Goal: Find specific page/section: Find specific page/section

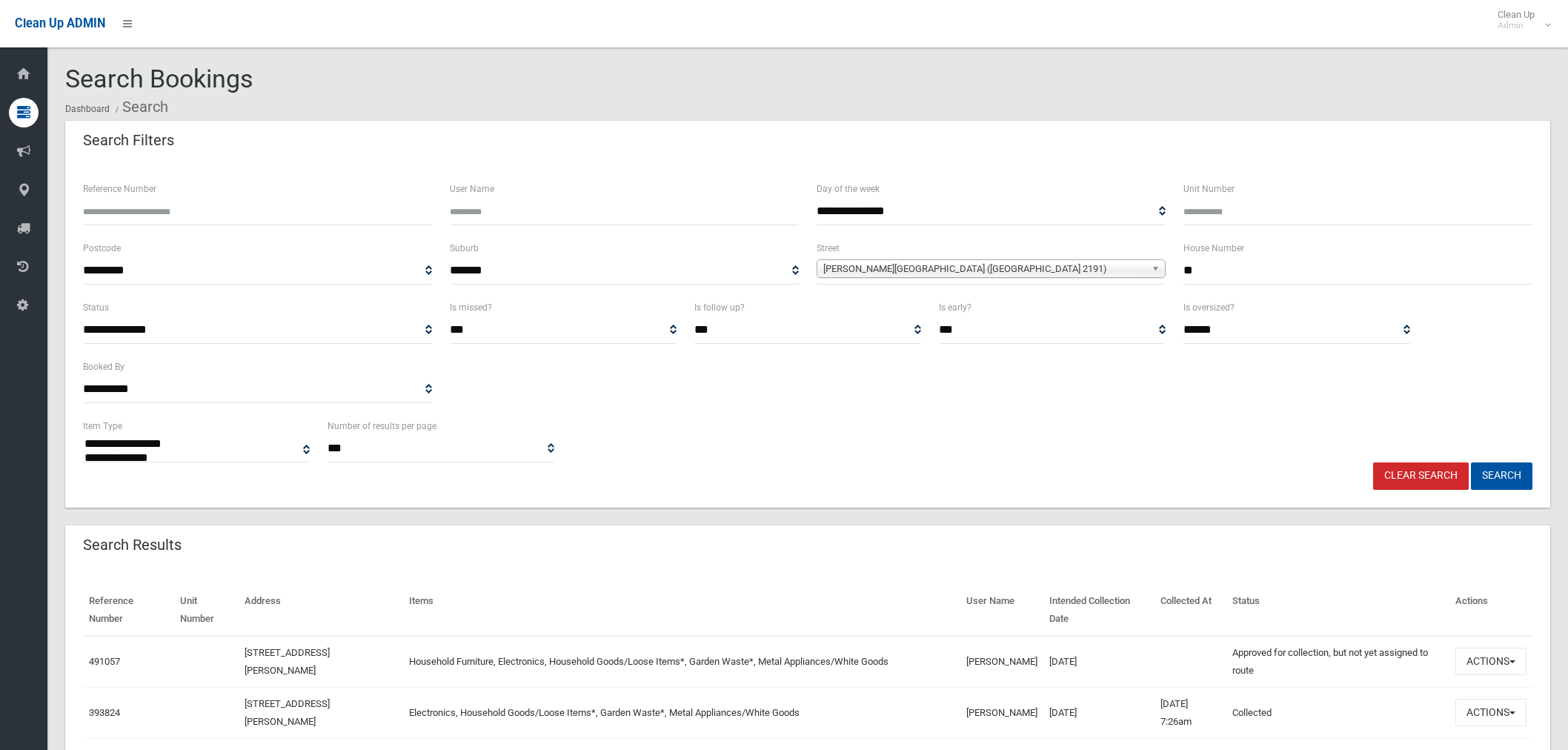
select select
click at [1250, 265] on input "**" at bounding box center [1358, 271] width 349 height 28
type input "*"
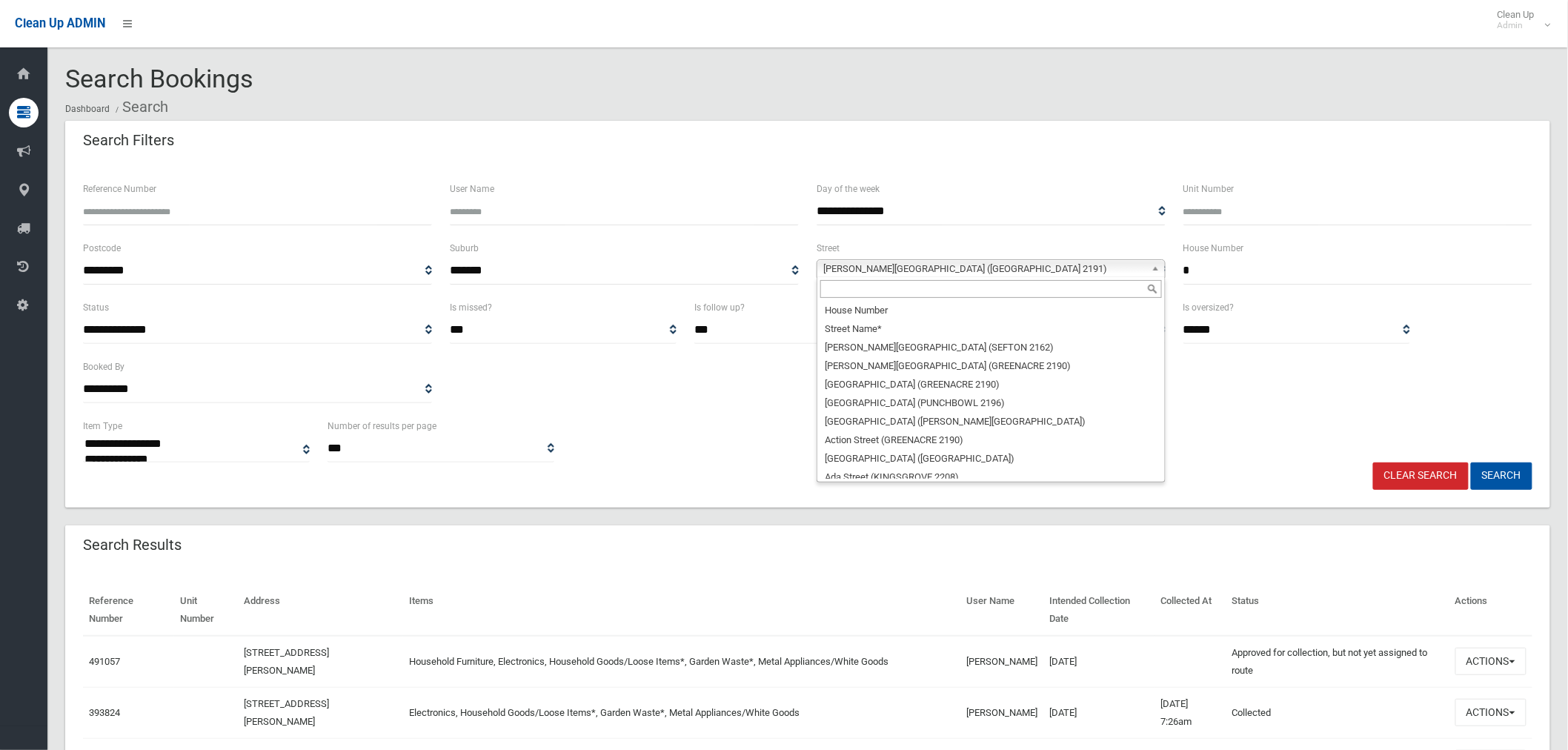
click at [1062, 263] on span "Bruce Avenue (BELFIELD 2191)" at bounding box center [985, 269] width 323 height 18
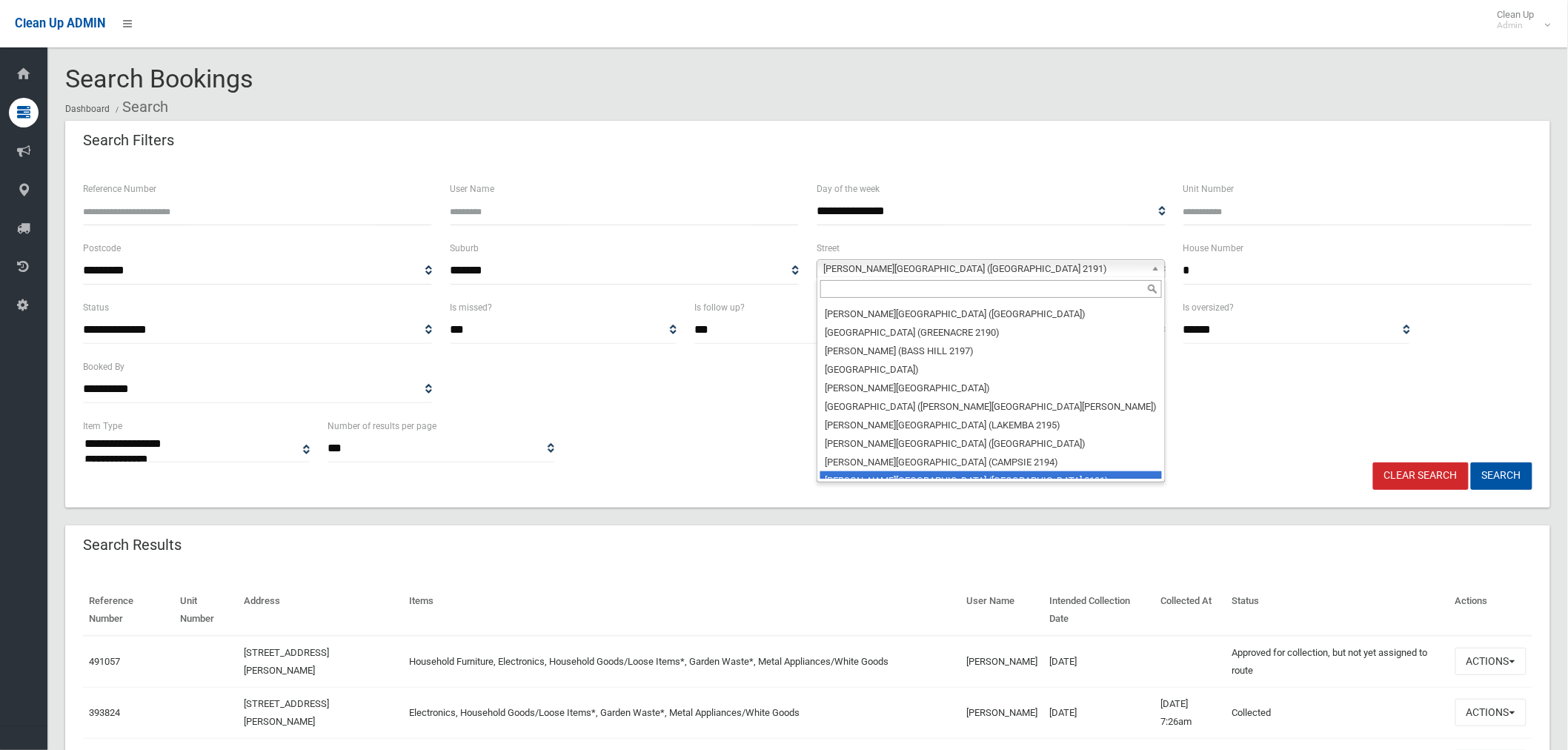
click at [980, 292] on input "text" at bounding box center [991, 288] width 342 height 18
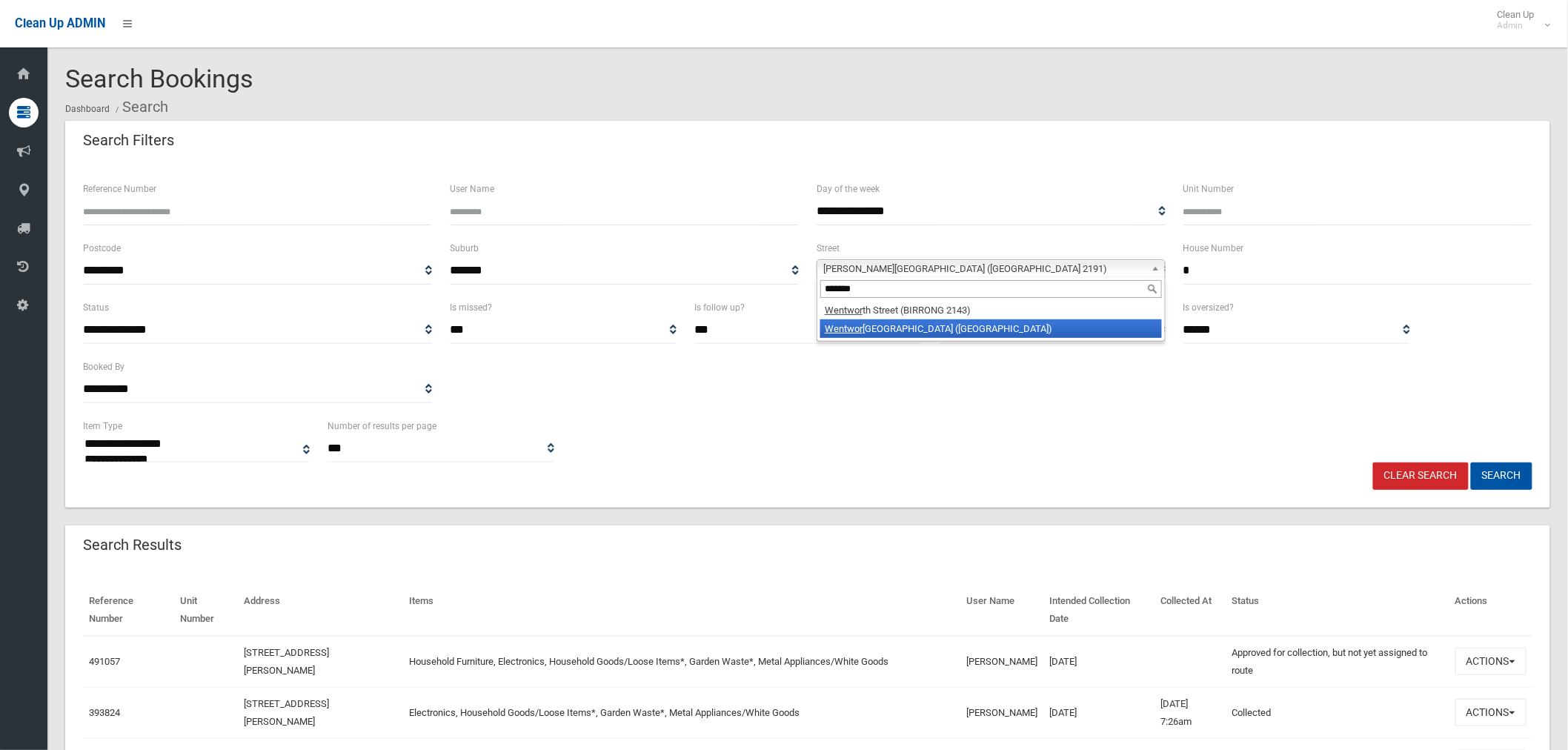
type input "*******"
click at [945, 322] on li "Wentwor th Street (CROYDON PARK 2133)" at bounding box center [991, 329] width 342 height 19
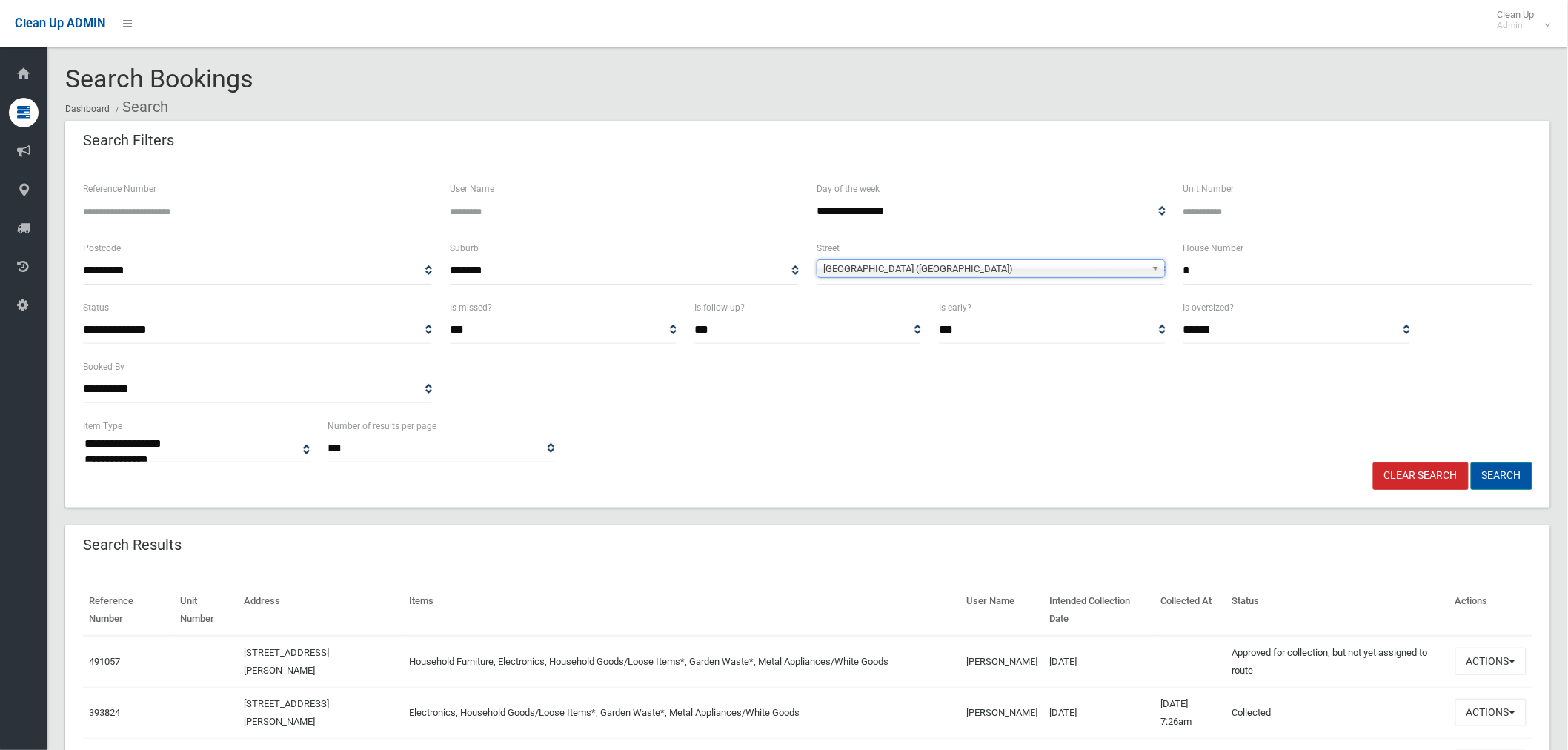
click at [1525, 478] on button "Search" at bounding box center [1501, 476] width 61 height 28
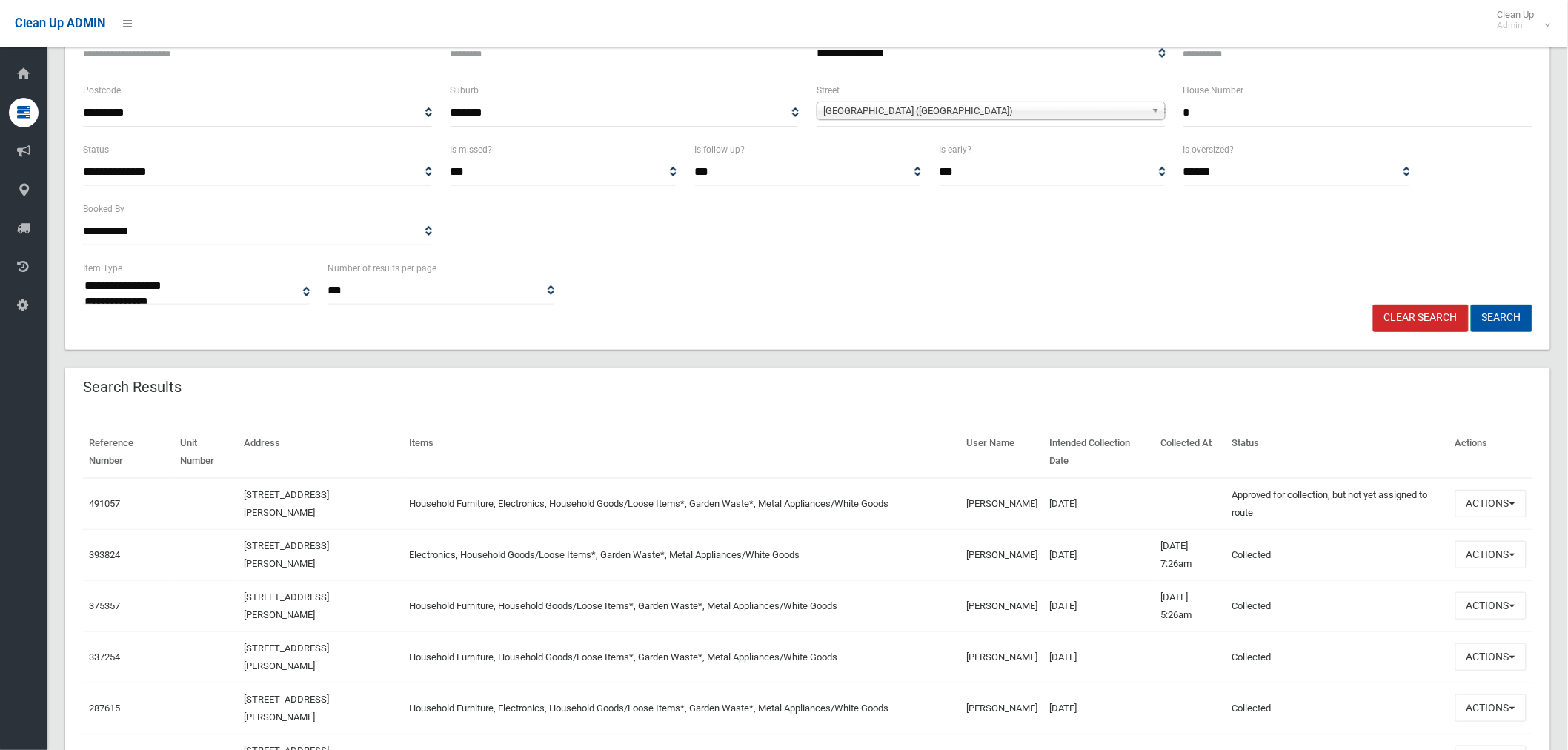
scroll to position [164, 0]
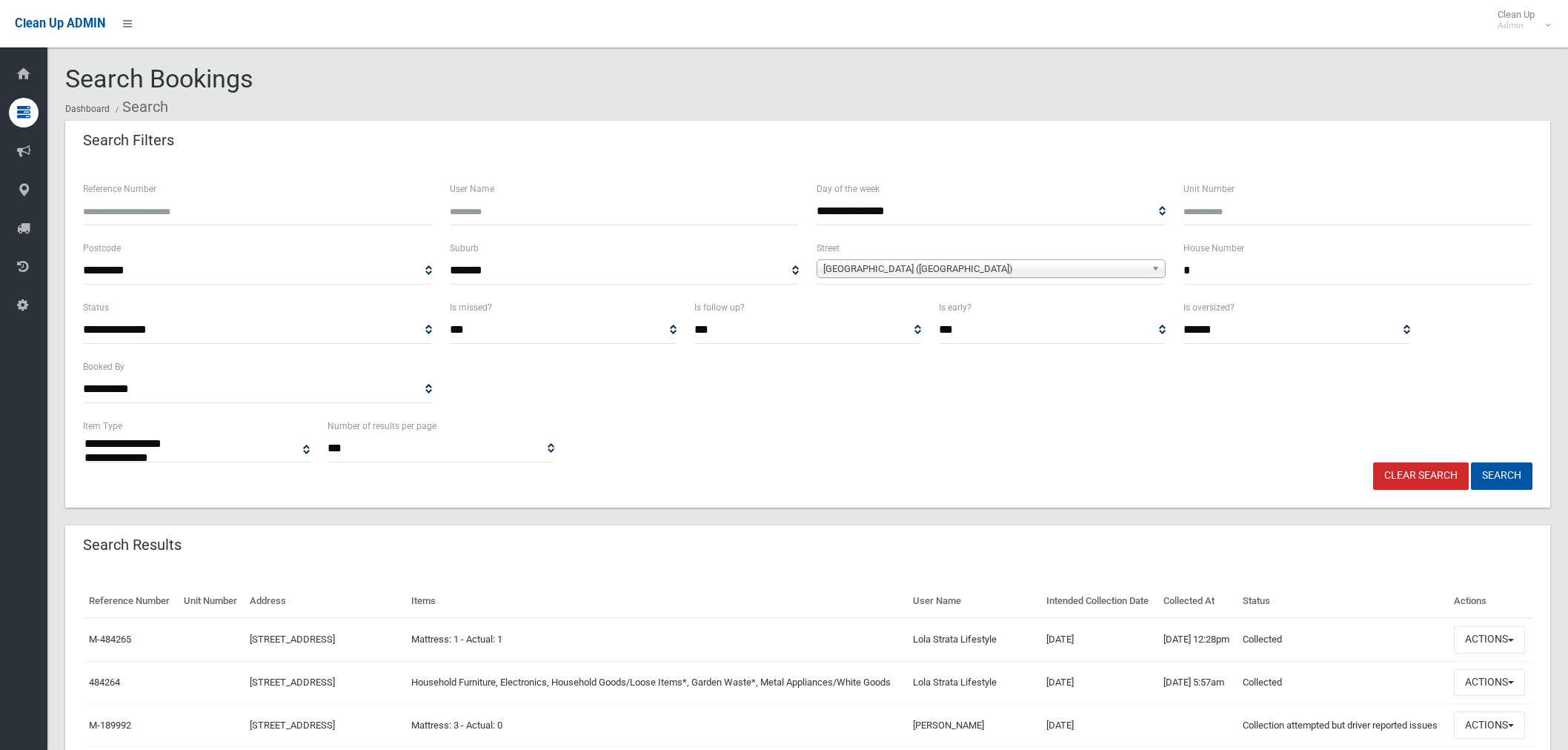
select select
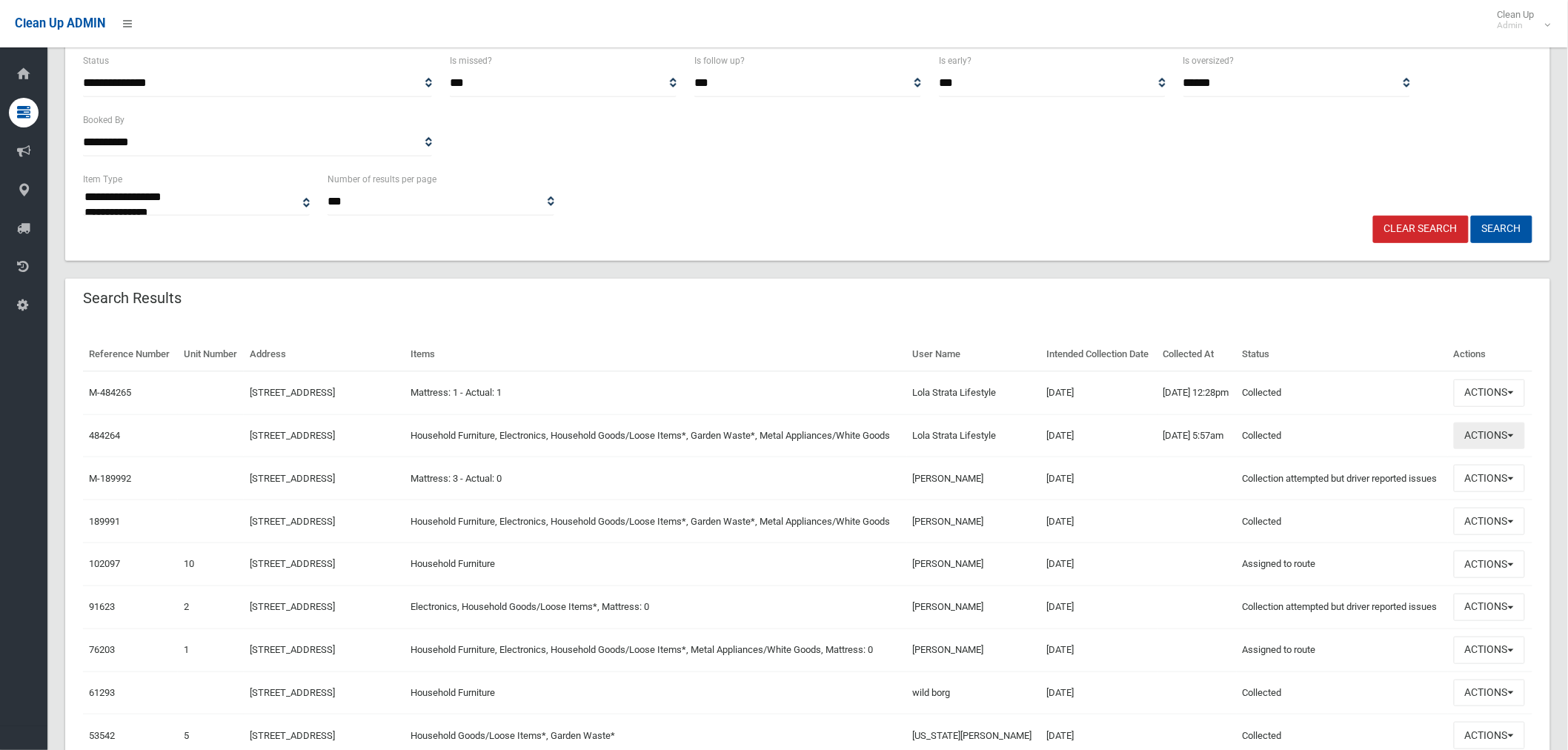
click at [1505, 450] on button "Actions" at bounding box center [1489, 437] width 71 height 28
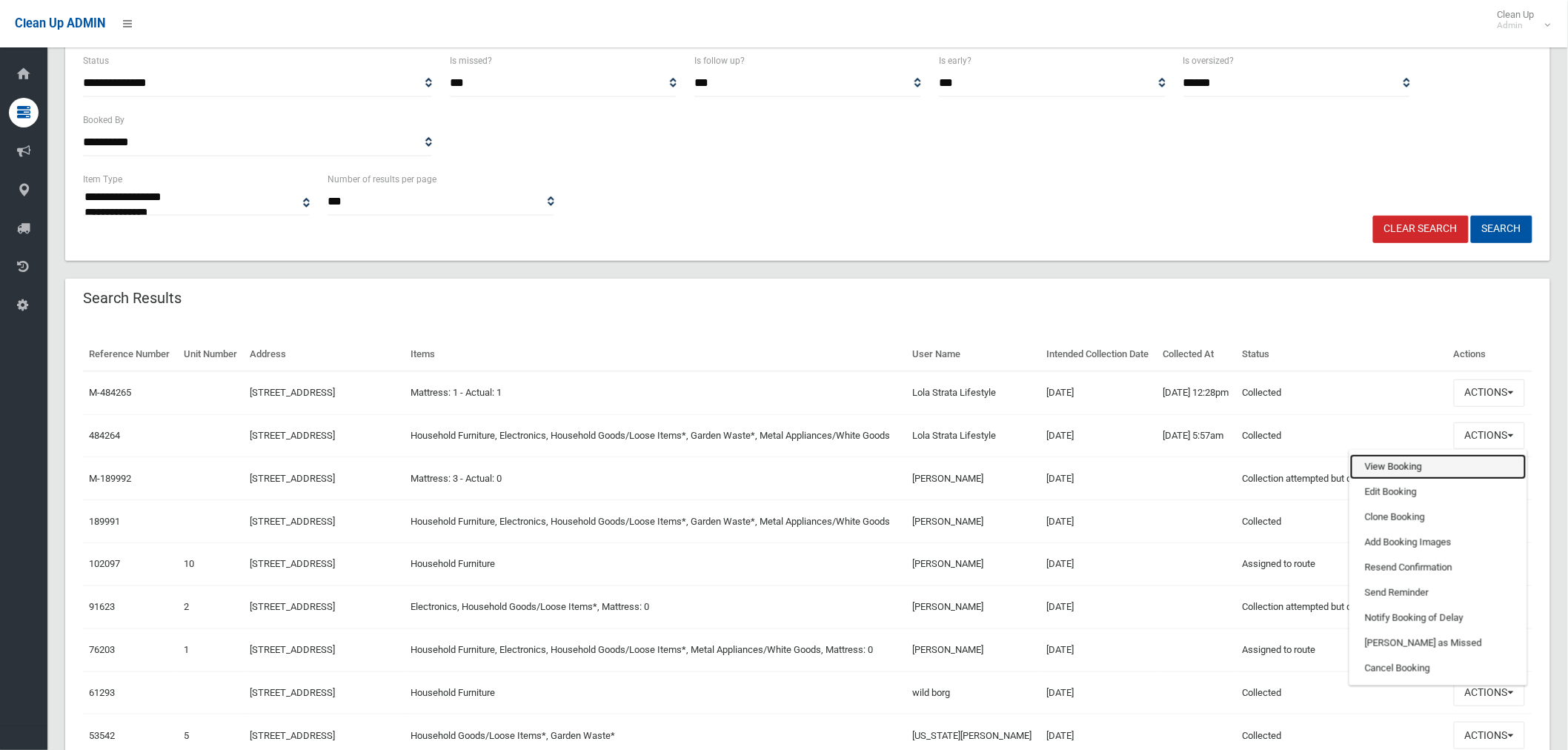
click at [1412, 480] on link "View Booking" at bounding box center [1438, 467] width 176 height 25
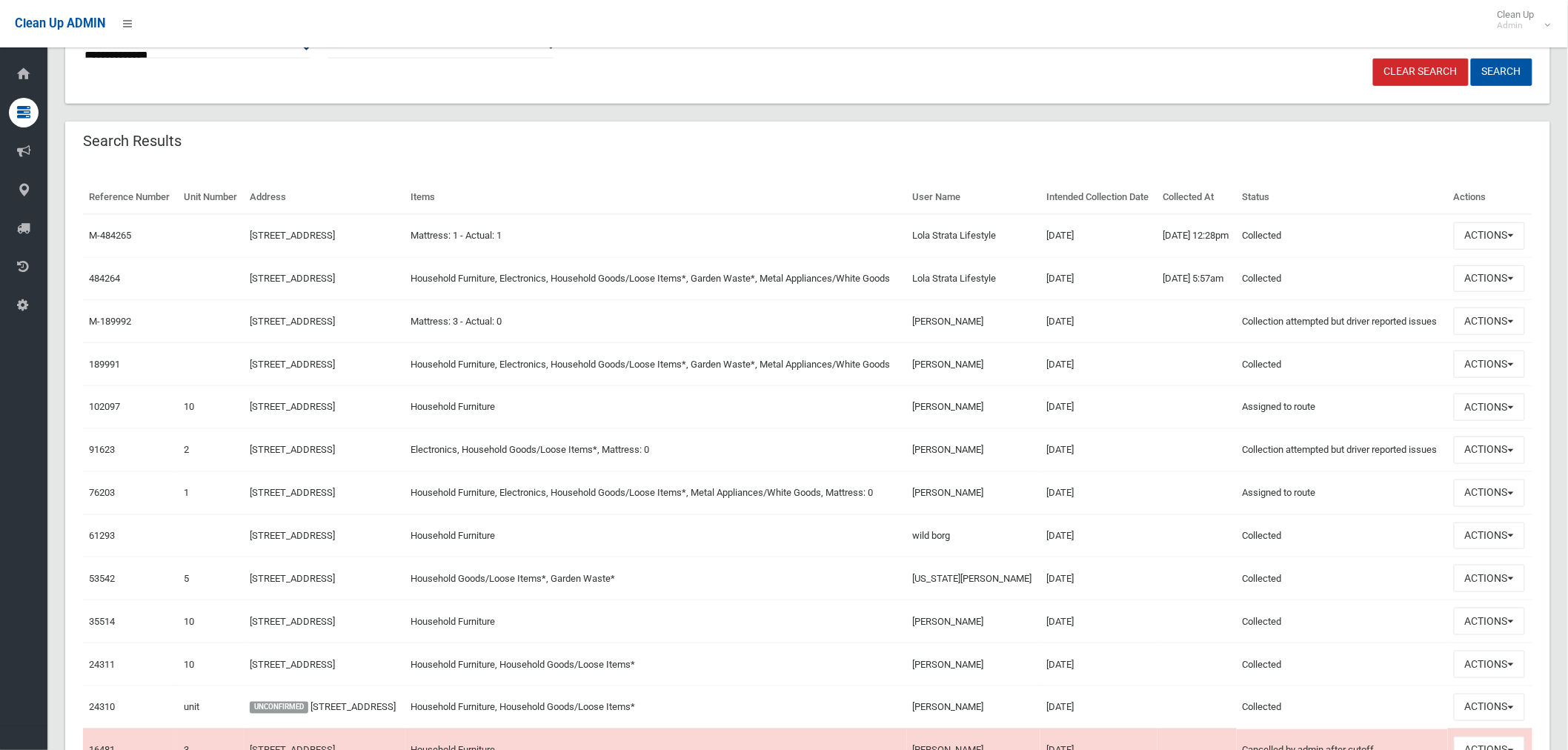
scroll to position [412, 0]
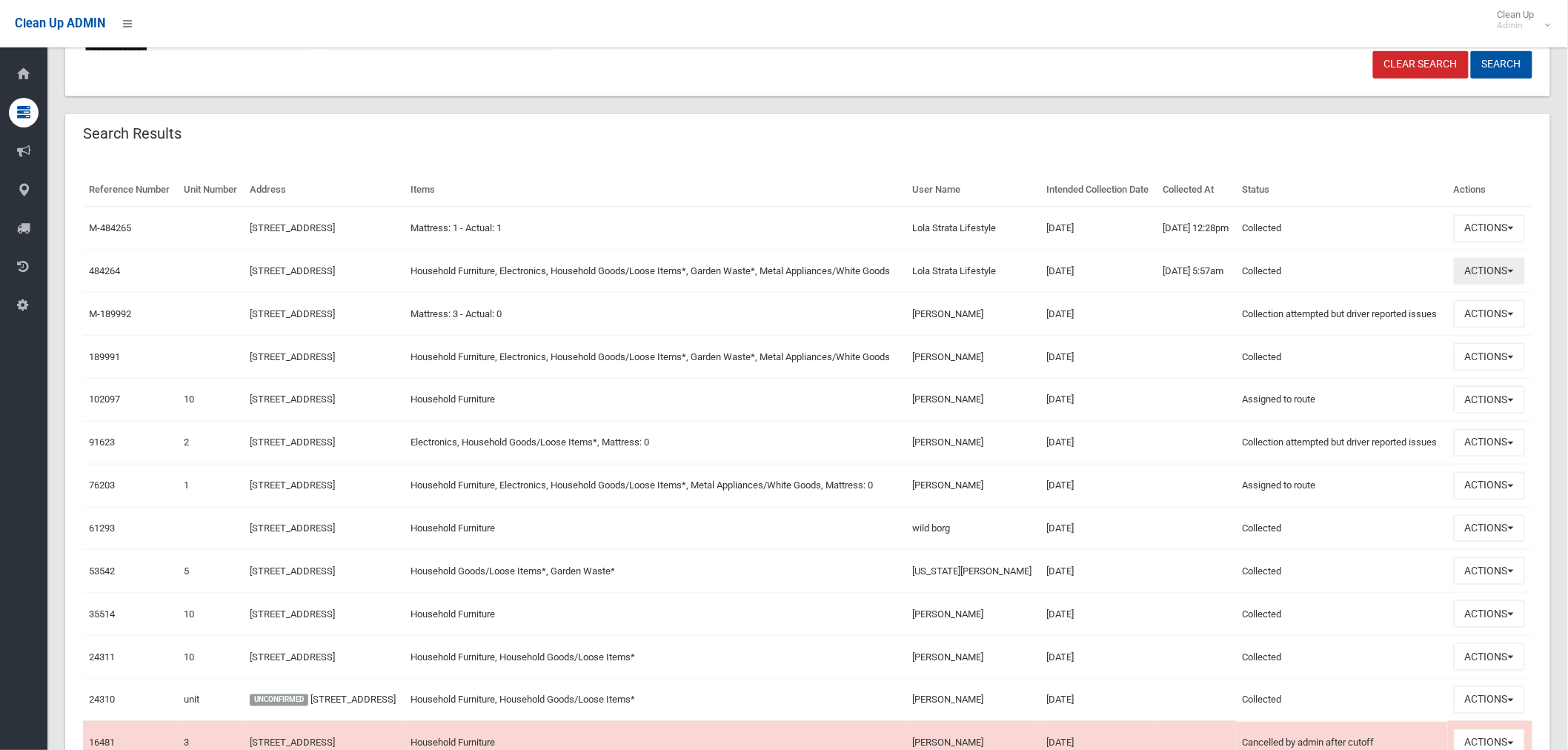
click at [1493, 286] on button "Actions" at bounding box center [1489, 272] width 71 height 28
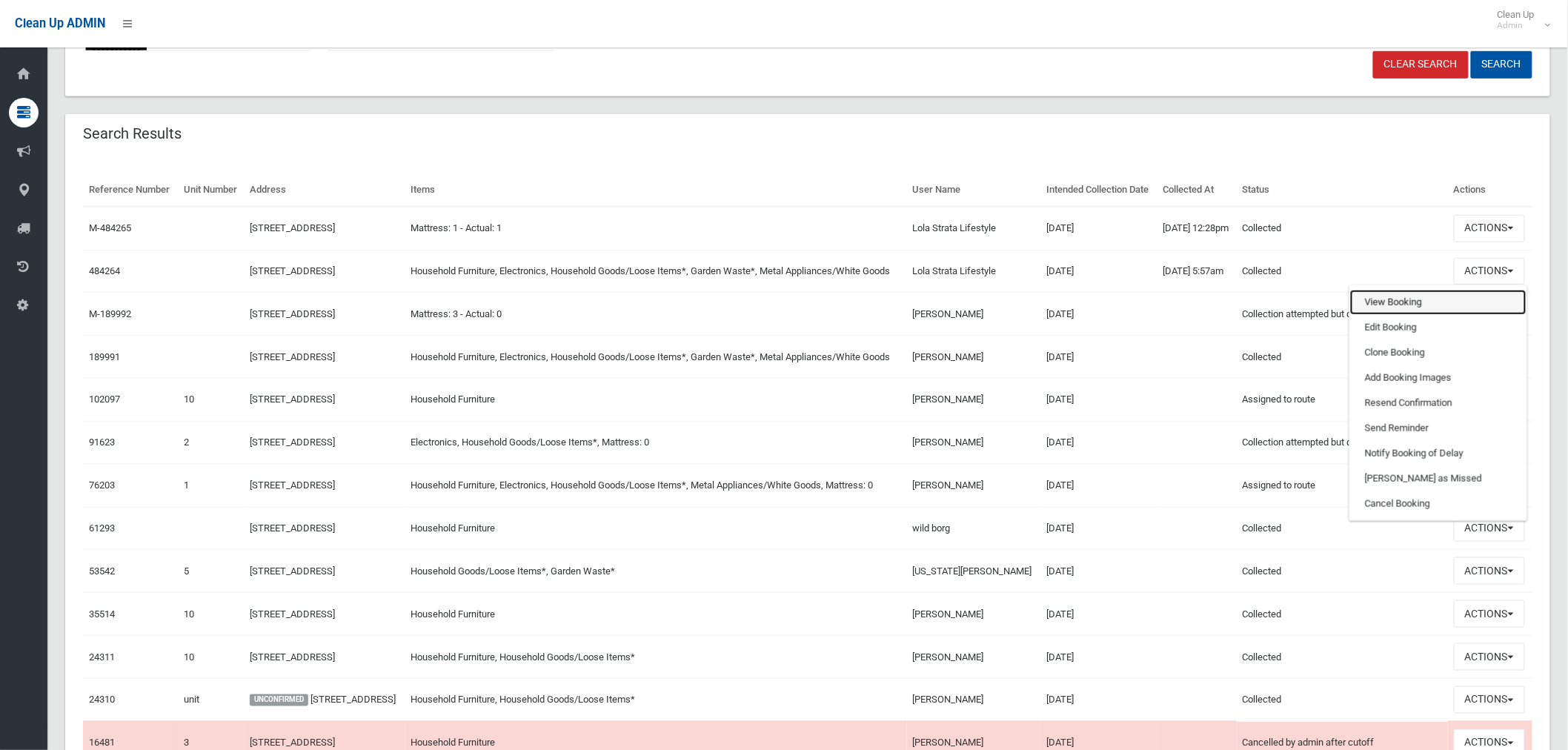
click at [1387, 315] on link "View Booking" at bounding box center [1438, 302] width 176 height 25
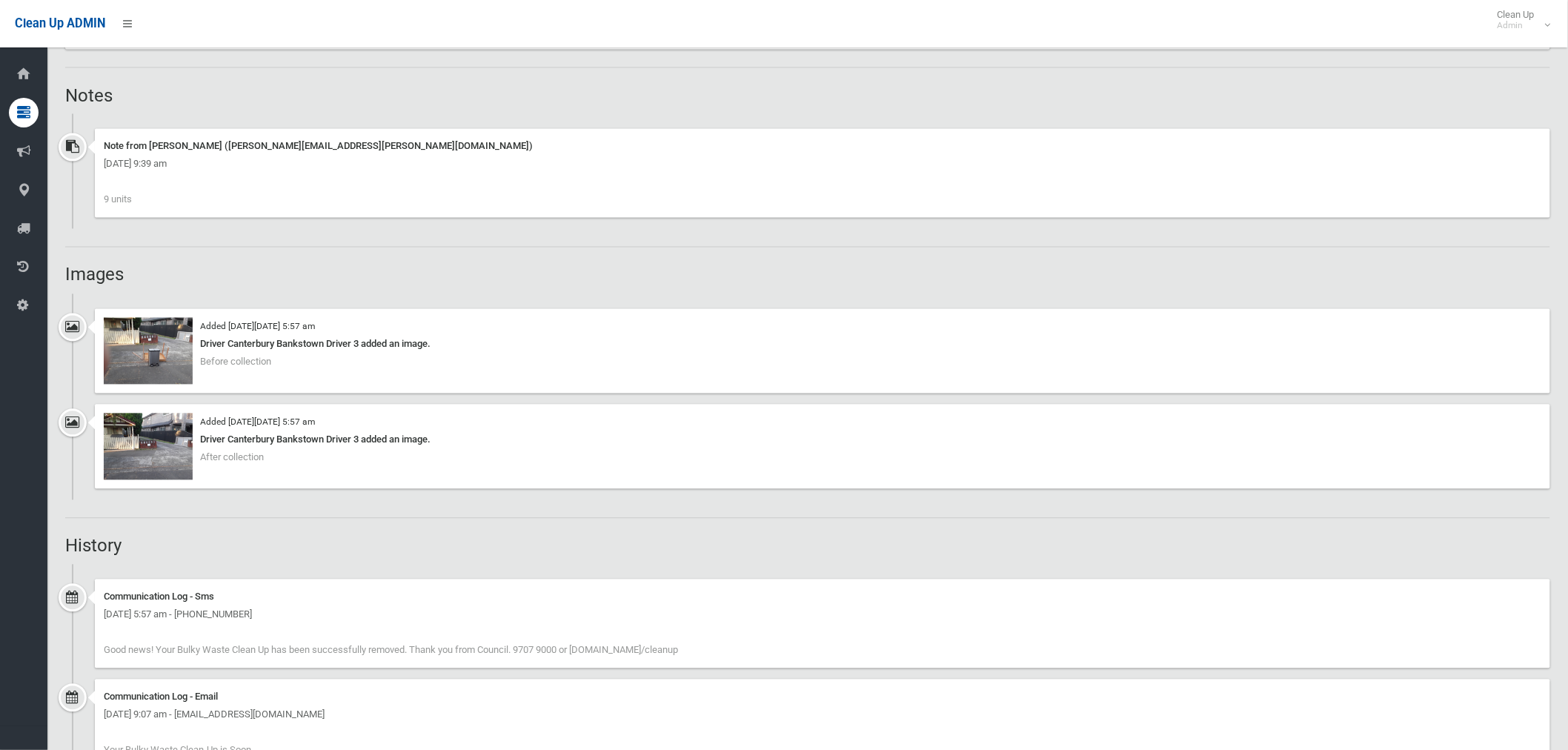
scroll to position [1070, 0]
click at [154, 360] on img at bounding box center [148, 350] width 89 height 66
click at [170, 437] on img at bounding box center [148, 446] width 89 height 66
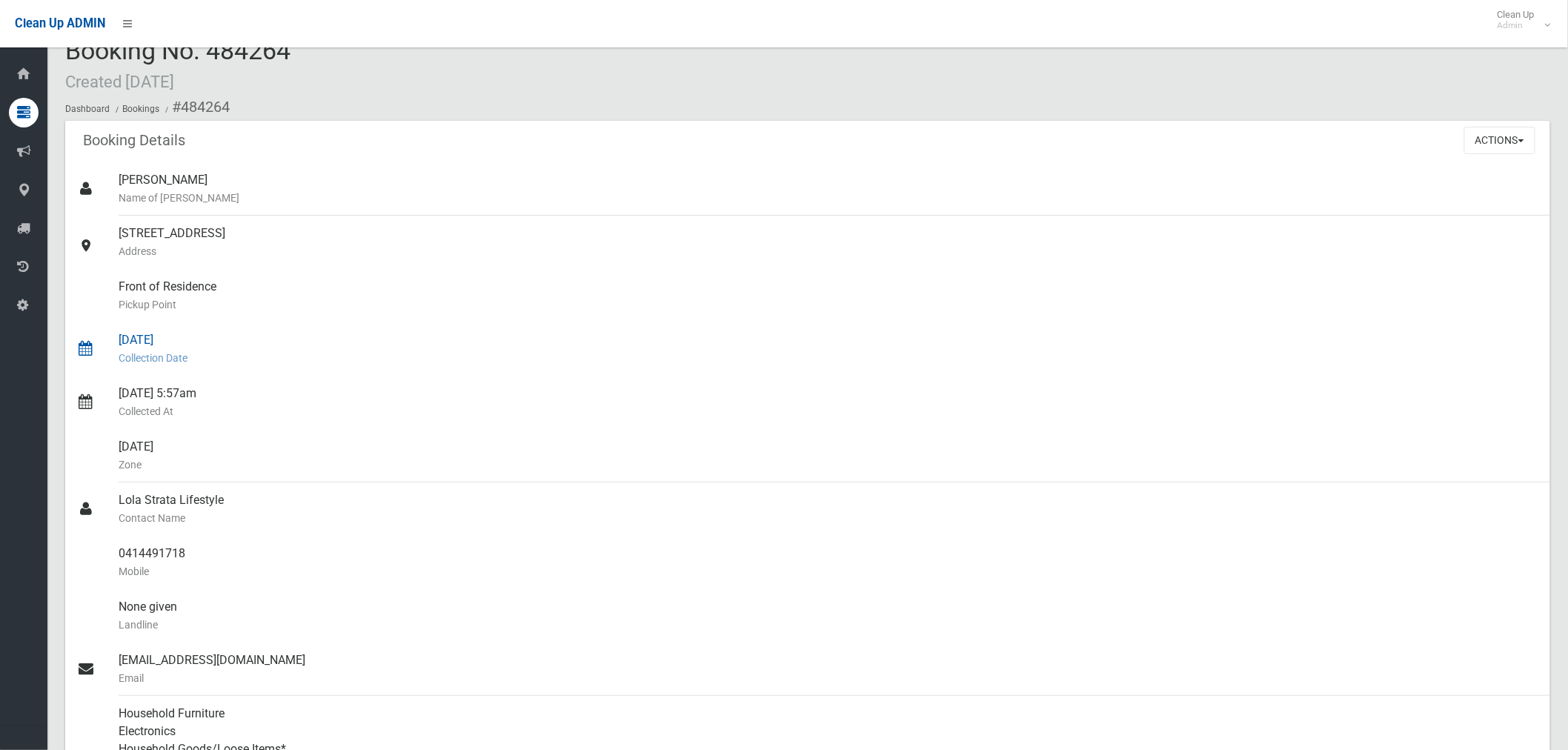
scroll to position [0, 0]
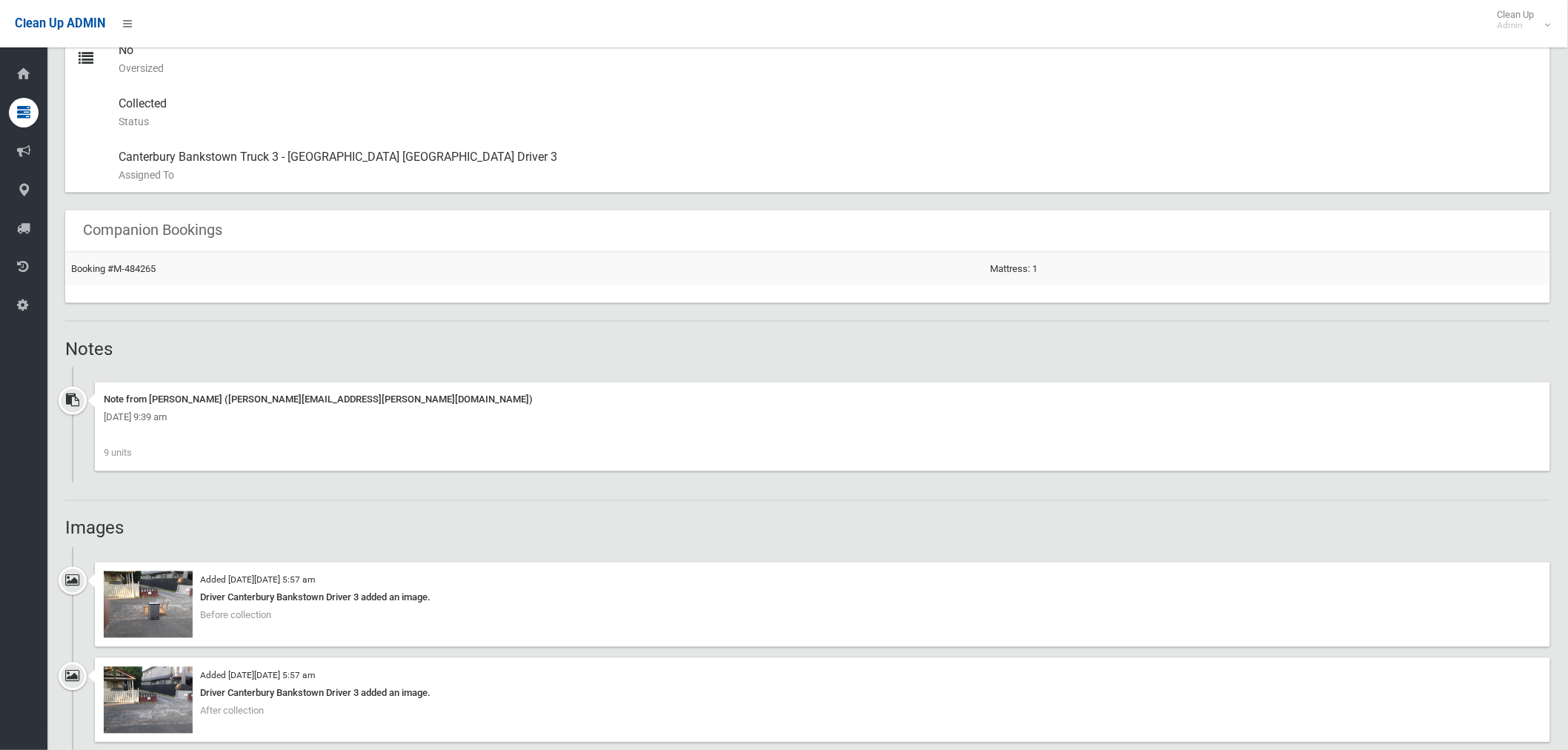
scroll to position [989, 0]
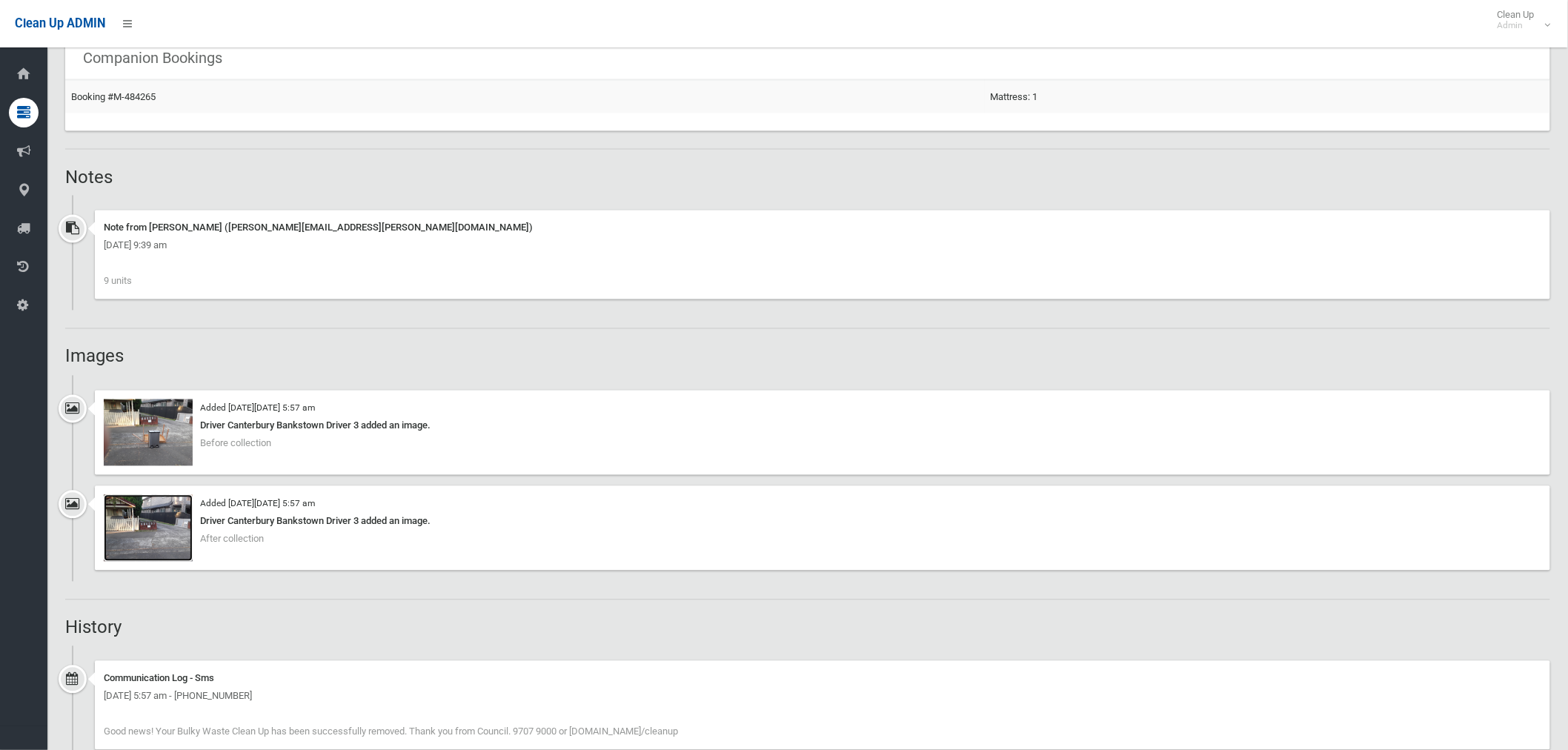
click at [162, 520] on img at bounding box center [148, 528] width 89 height 66
click at [168, 426] on img at bounding box center [148, 432] width 89 height 66
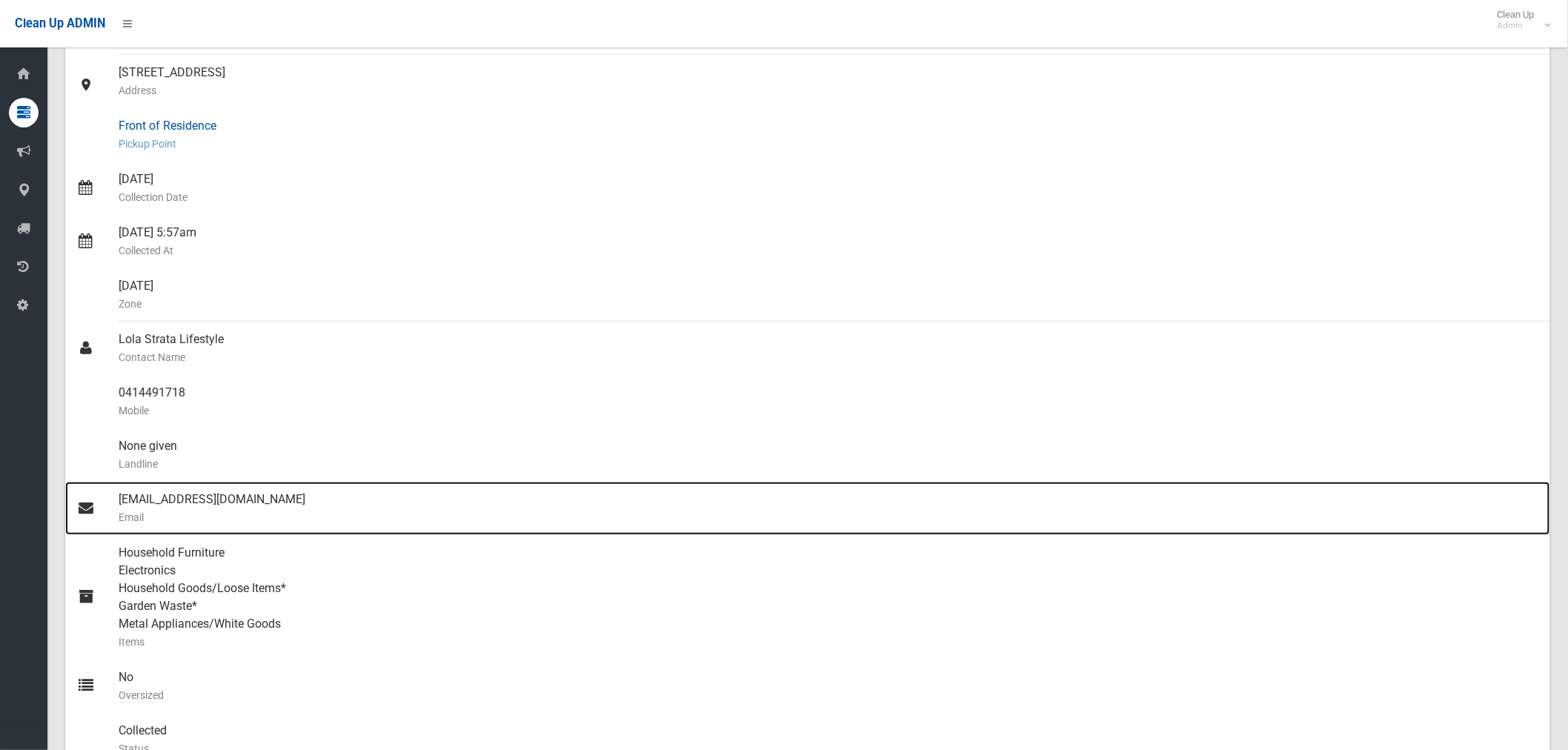
scroll to position [0, 0]
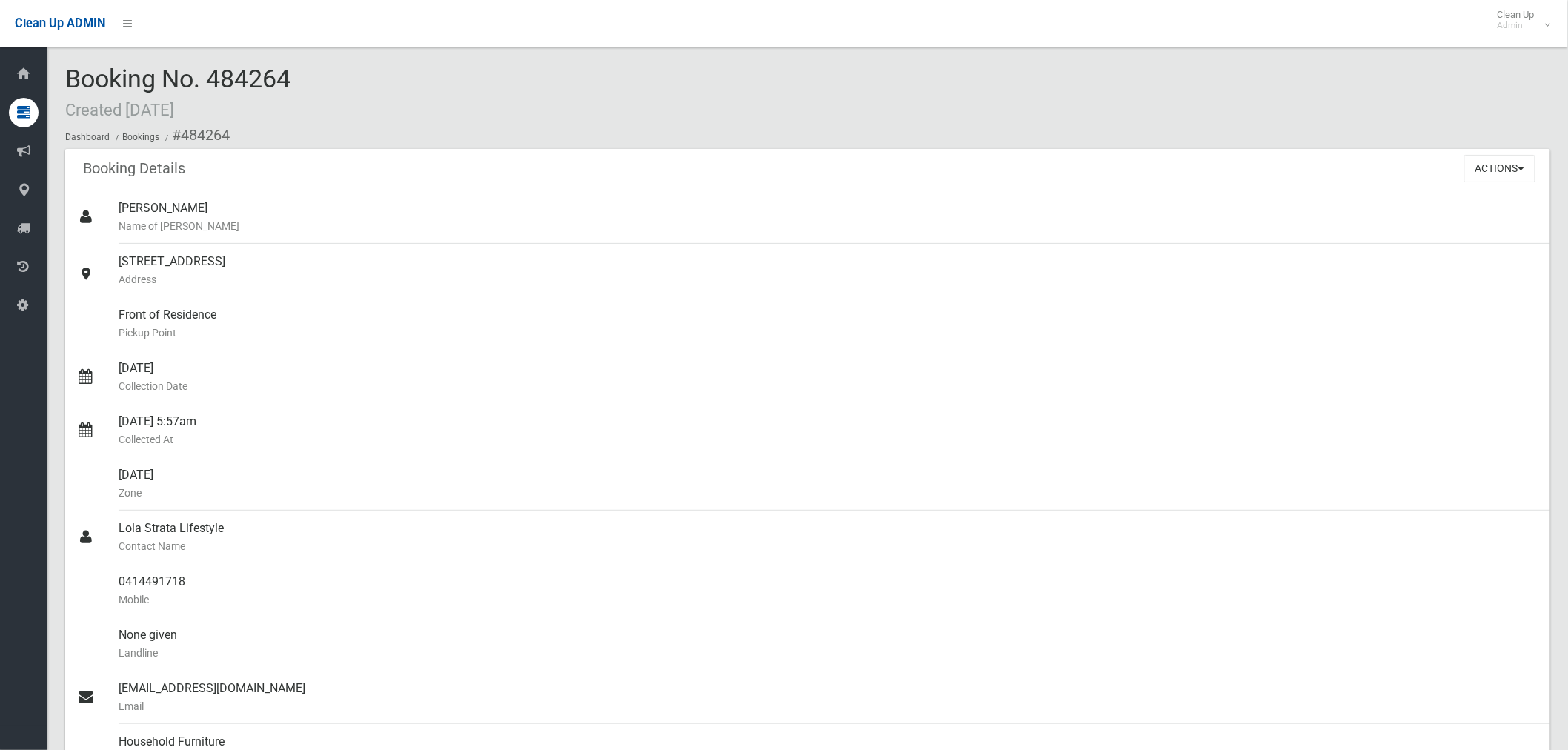
drag, startPoint x: 292, startPoint y: 77, endPoint x: 68, endPoint y: 86, distance: 224.2
click at [68, 86] on div "Booking No. 484264 Created 09/09/2025 Dashboard Bookings #484264" at bounding box center [808, 107] width 1485 height 84
drag, startPoint x: 345, startPoint y: 264, endPoint x: 139, endPoint y: 270, distance: 206.1
click at [105, 277] on link "6 Wentworth Street, CROYDON PARK NSW 2133 Address" at bounding box center [808, 270] width 1485 height 53
copy link "[STREET_ADDRESS]"
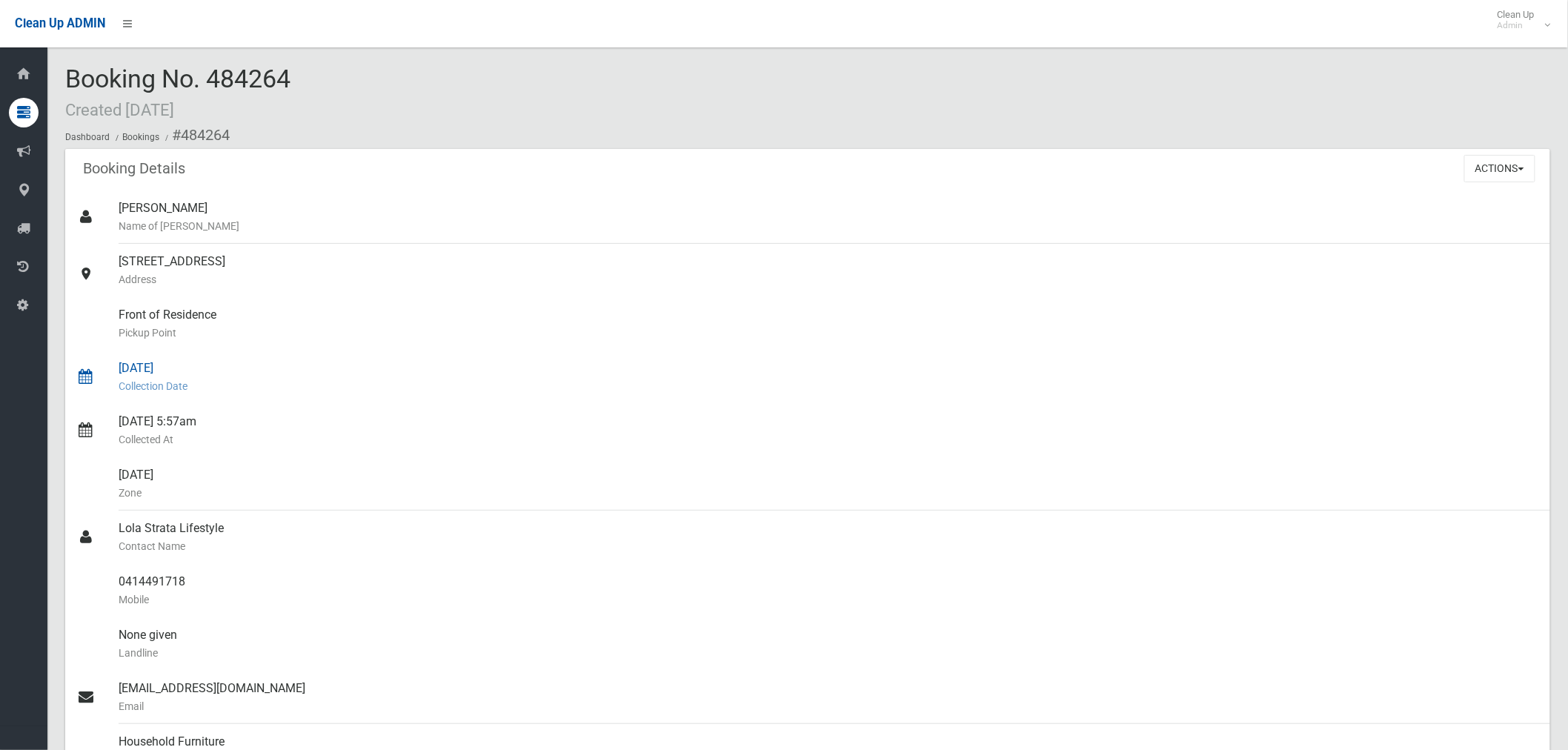
drag, startPoint x: 183, startPoint y: 372, endPoint x: 113, endPoint y: 371, distance: 70.0
click at [113, 371] on link "03/10/2025 Collection Date" at bounding box center [808, 377] width 1485 height 53
copy link "[DATE]"
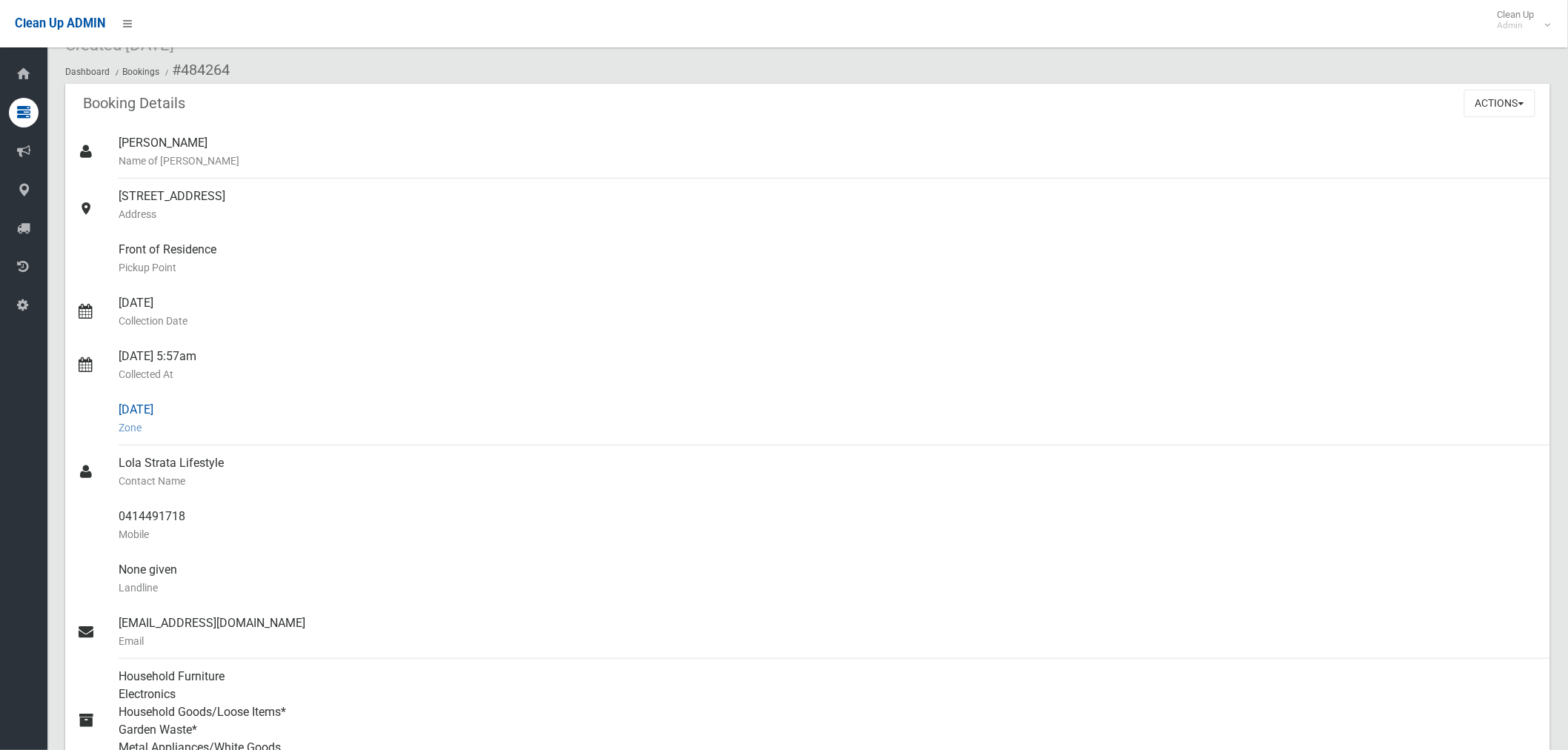
scroll to position [164, 0]
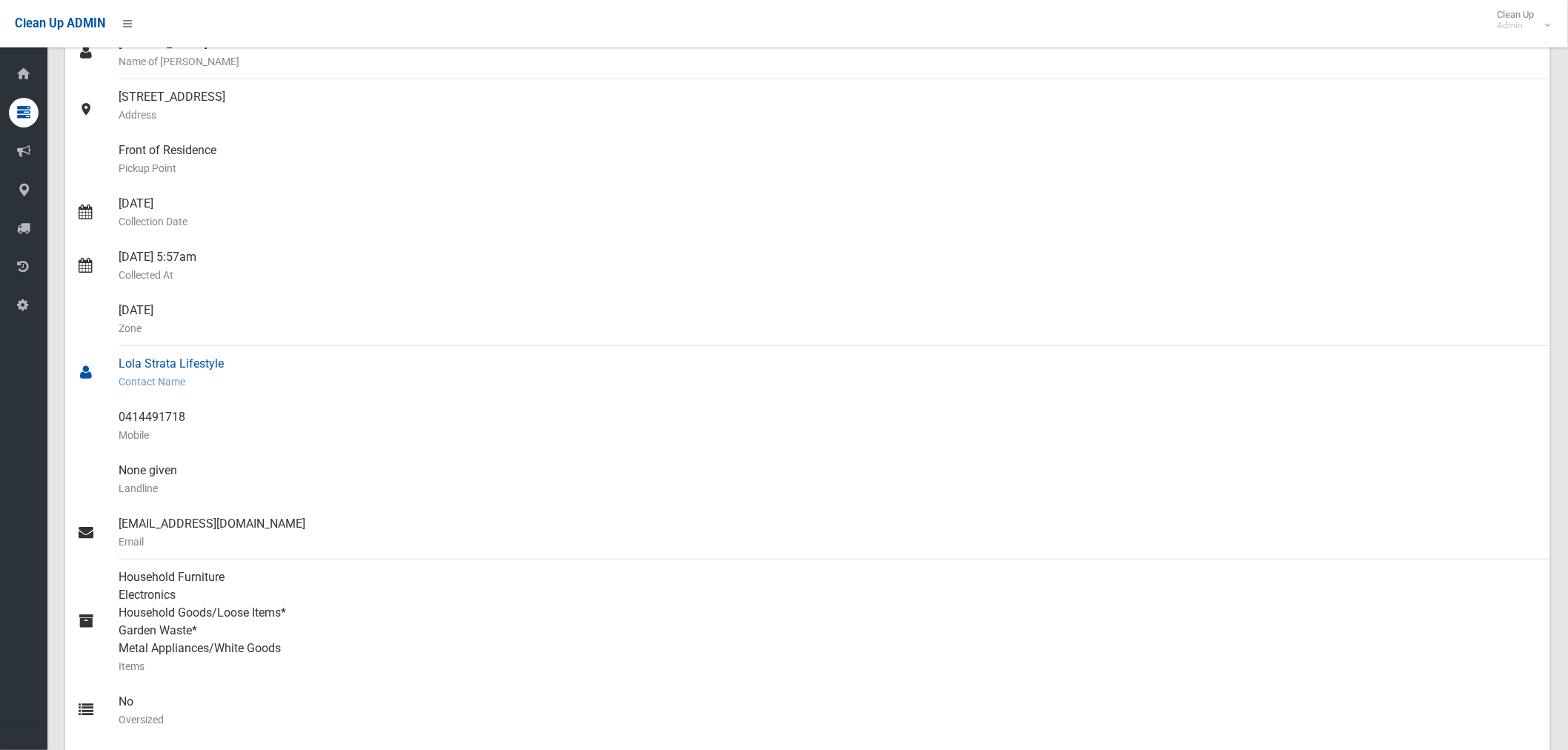
drag, startPoint x: 234, startPoint y: 359, endPoint x: 115, endPoint y: 362, distance: 119.0
click at [115, 362] on link "Lola Strata Lifestyle Contact Name" at bounding box center [808, 373] width 1485 height 53
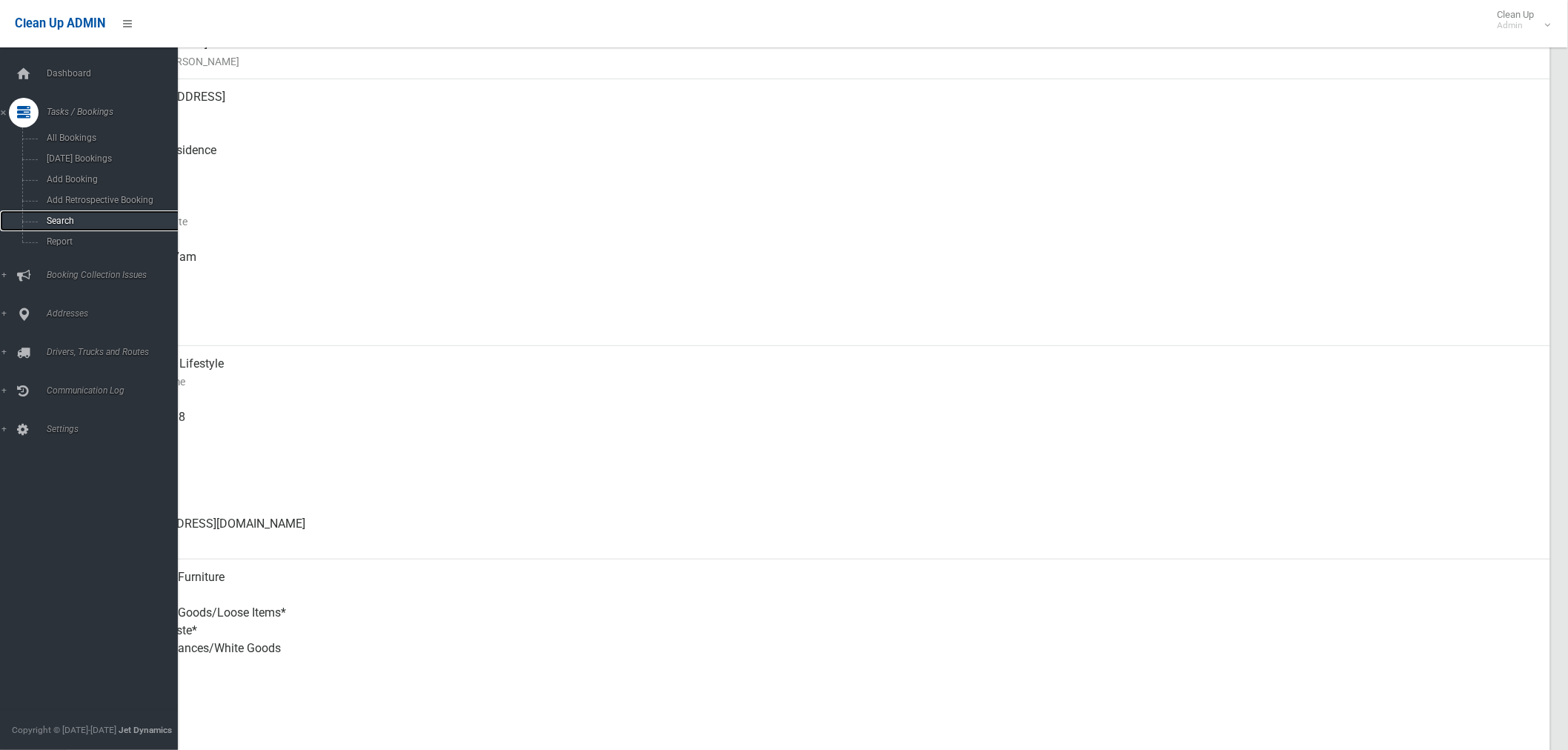
click at [69, 220] on span "Search" at bounding box center [110, 221] width 136 height 10
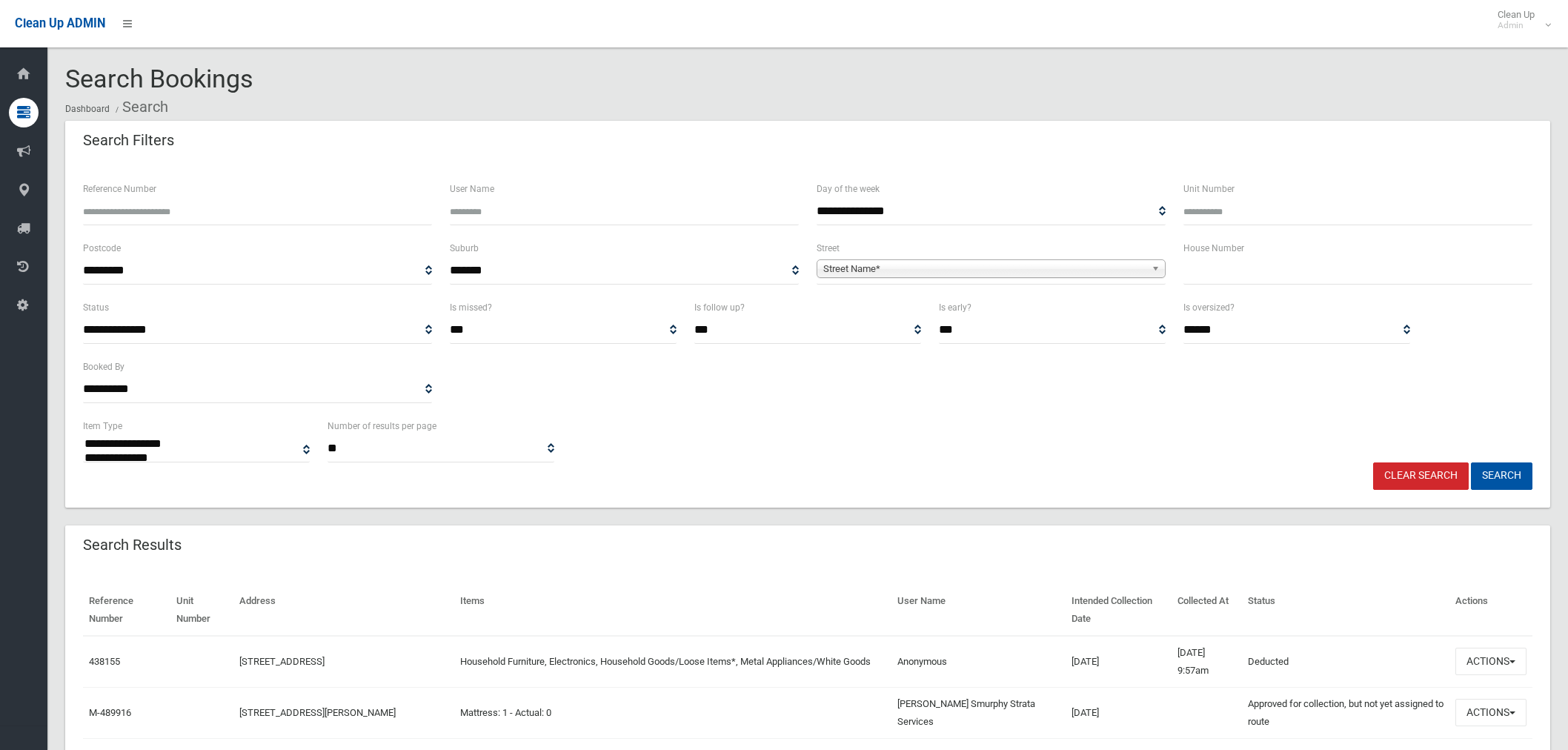
select select
